Goal: Check status: Check status

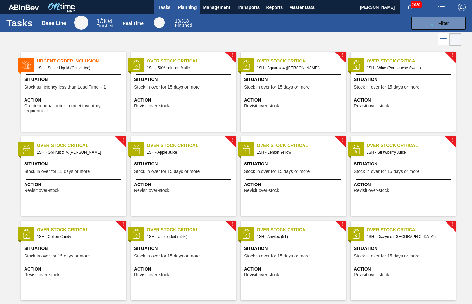
click at [186, 7] on span "Planning" at bounding box center [187, 8] width 19 height 8
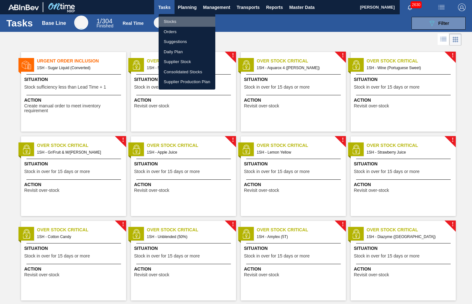
click at [172, 21] on li "Stocks" at bounding box center [187, 22] width 57 height 10
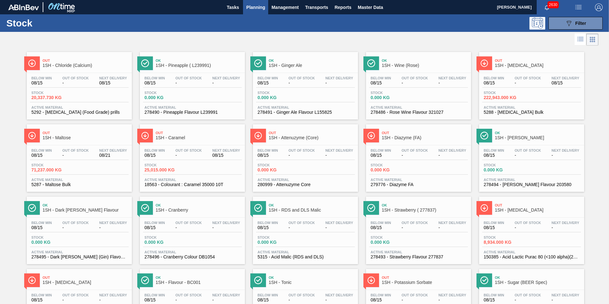
click at [56, 136] on span "1SH - Maltose" at bounding box center [86, 137] width 86 height 5
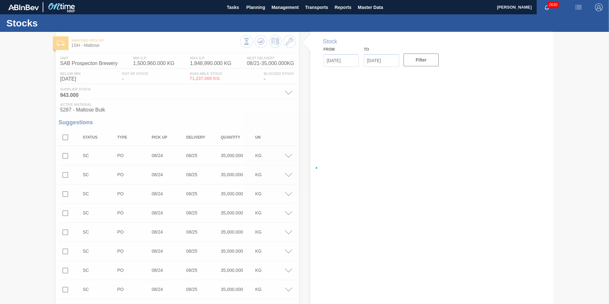
type input "[DATE]"
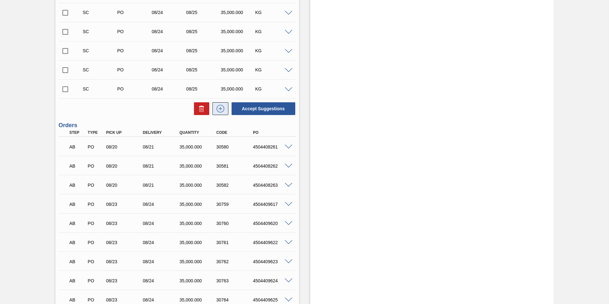
scroll to position [861, 0]
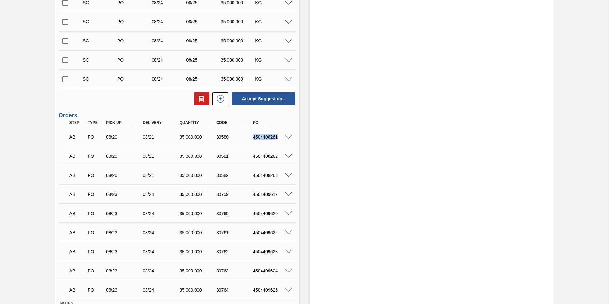
drag, startPoint x: 251, startPoint y: 135, endPoint x: 279, endPoint y: 136, distance: 28.4
click at [279, 136] on div "4504408261" at bounding box center [267, 137] width 37 height 5
copy div "4504408261"
